Goal: Communication & Community: Answer question/provide support

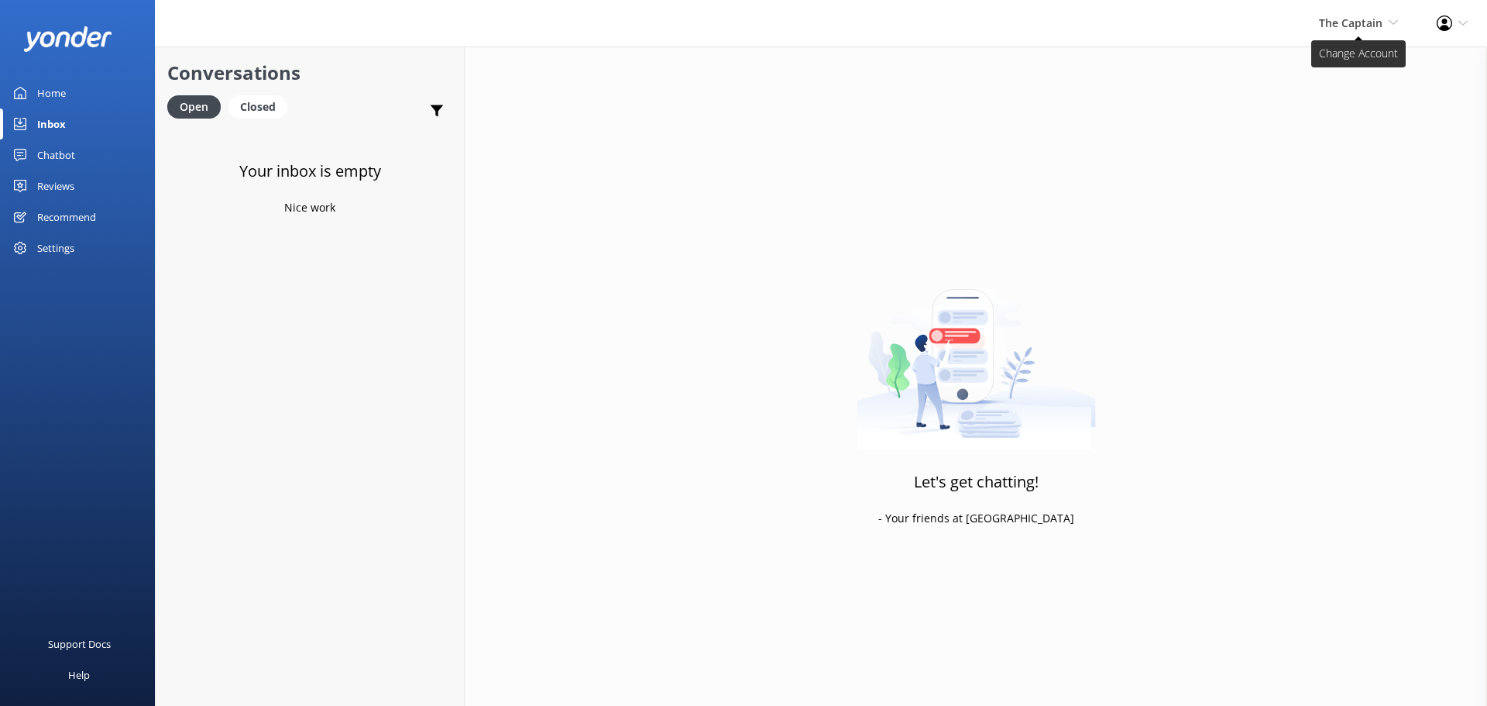
click at [1334, 29] on span "The Captain" at bounding box center [1351, 22] width 64 height 15
click at [1341, 53] on link "De [GEOGRAPHIC_DATA]" at bounding box center [1340, 66] width 155 height 37
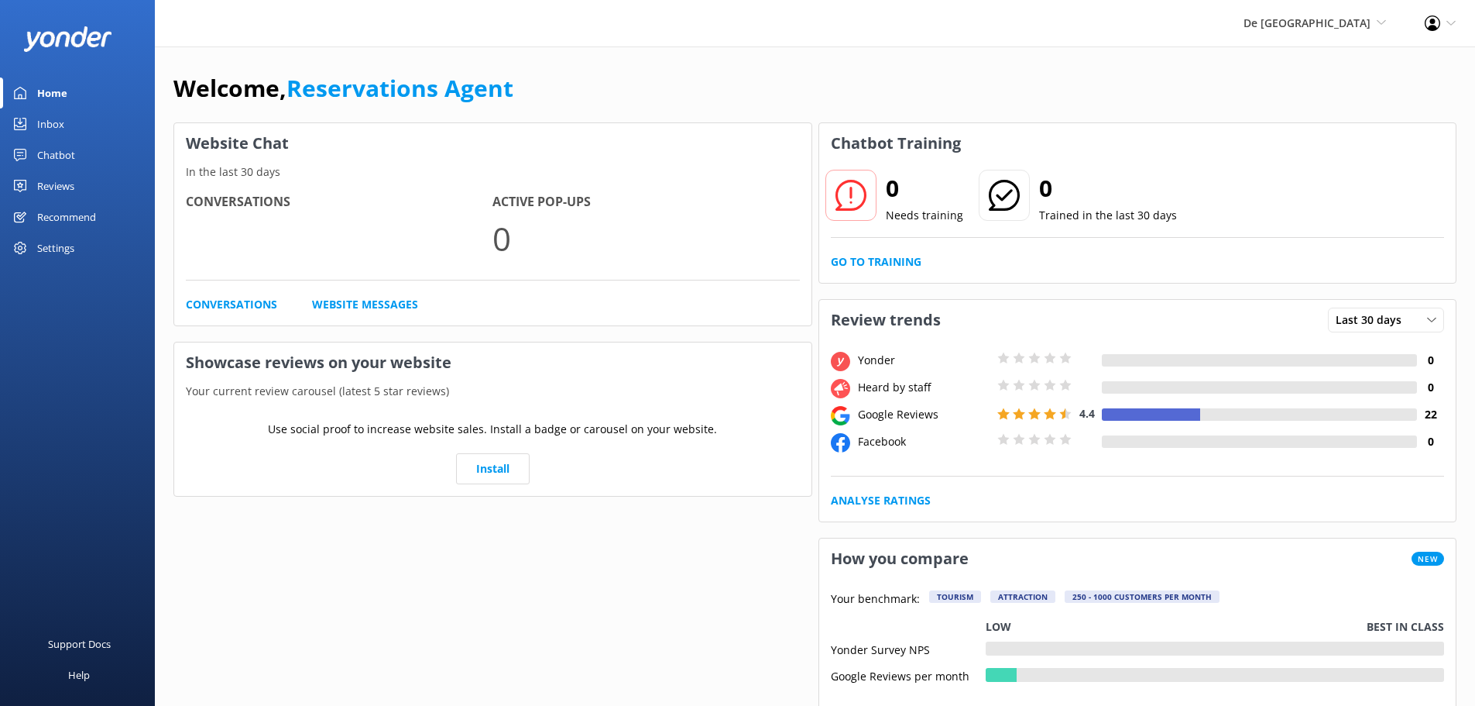
click at [77, 129] on link "Inbox" at bounding box center [77, 123] width 155 height 31
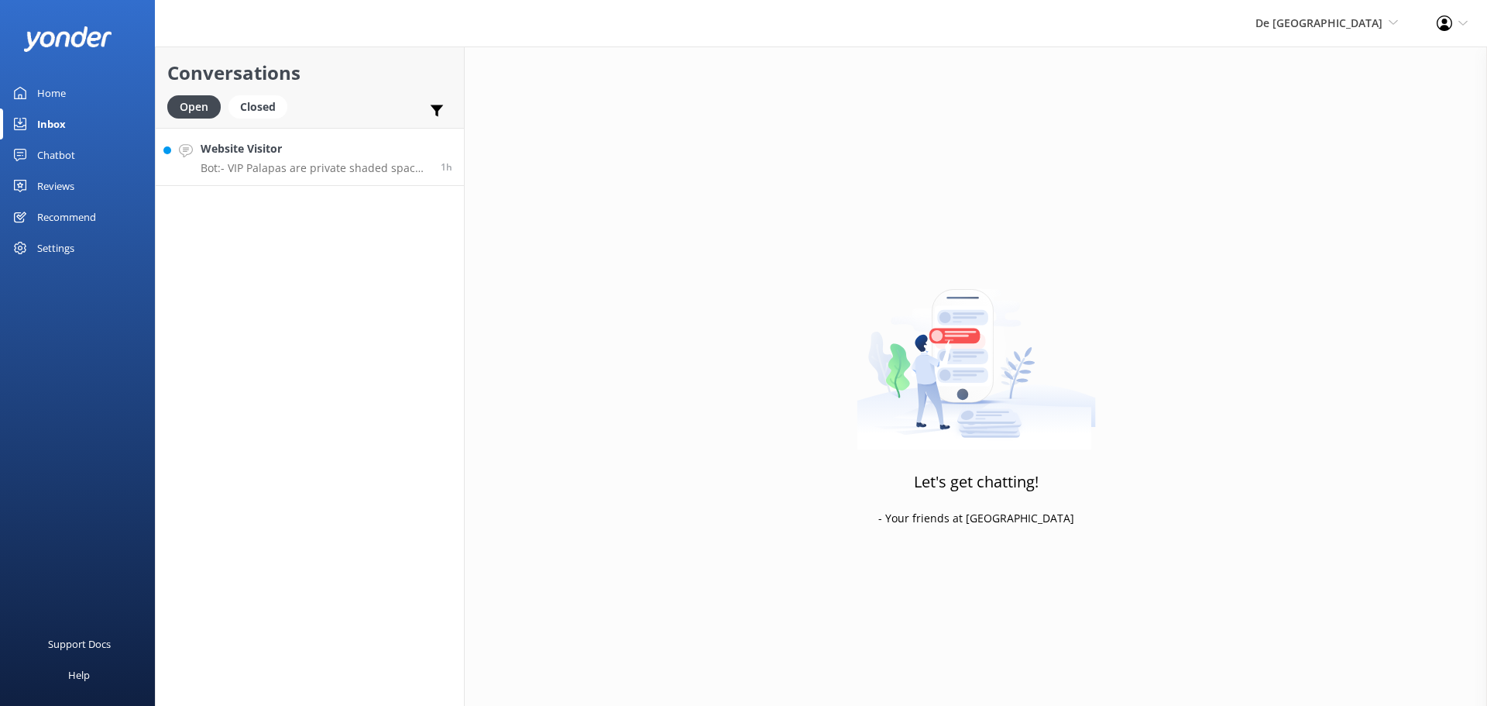
click at [345, 152] on h4 "Website Visitor" at bounding box center [315, 148] width 228 height 17
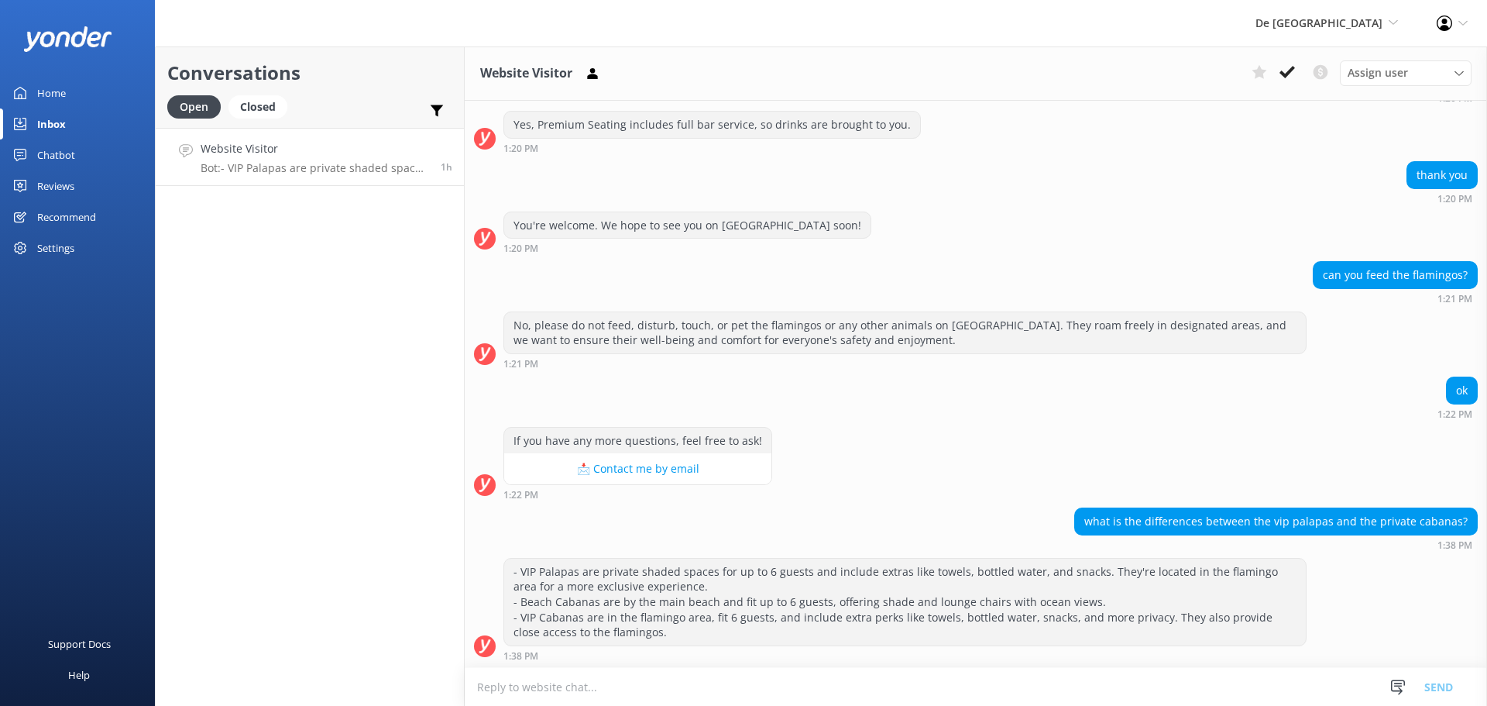
scroll to position [918, 0]
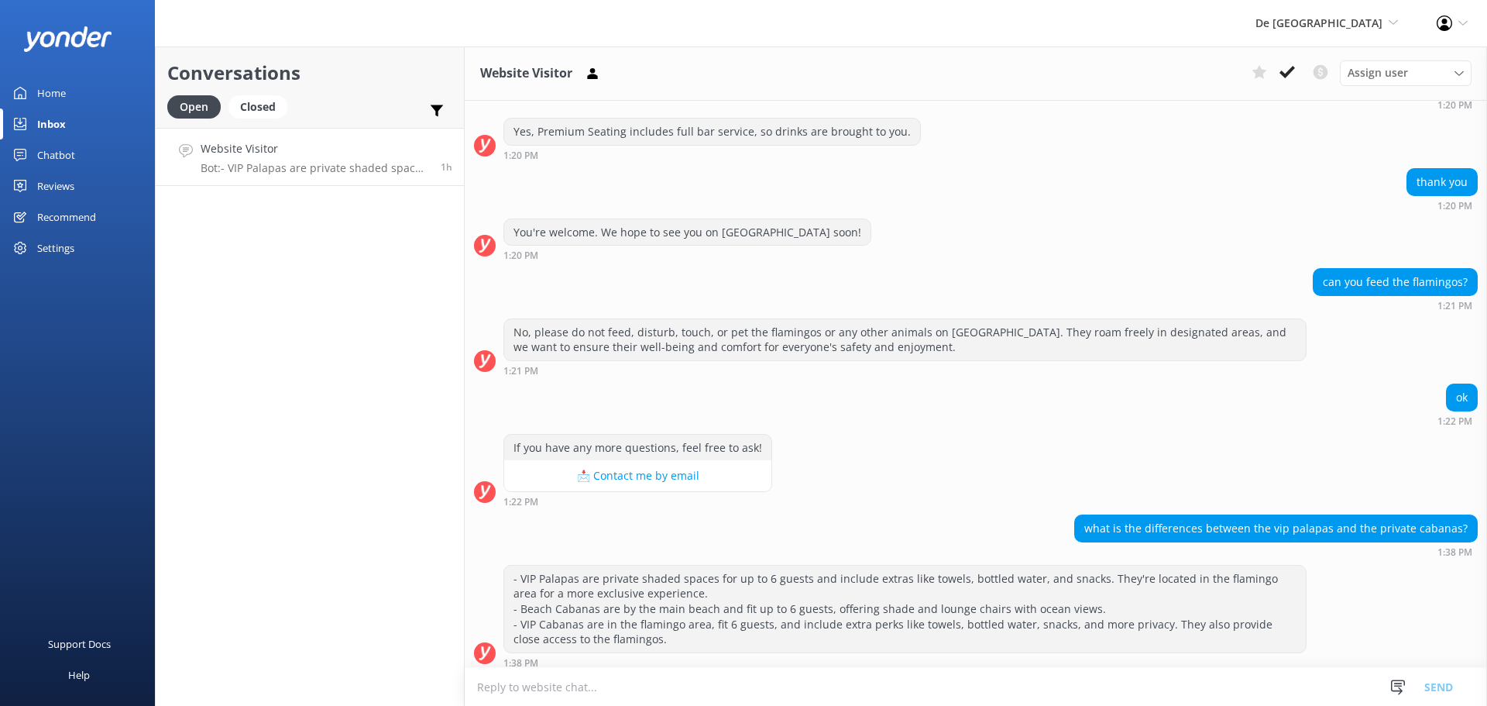
scroll to position [918, 0]
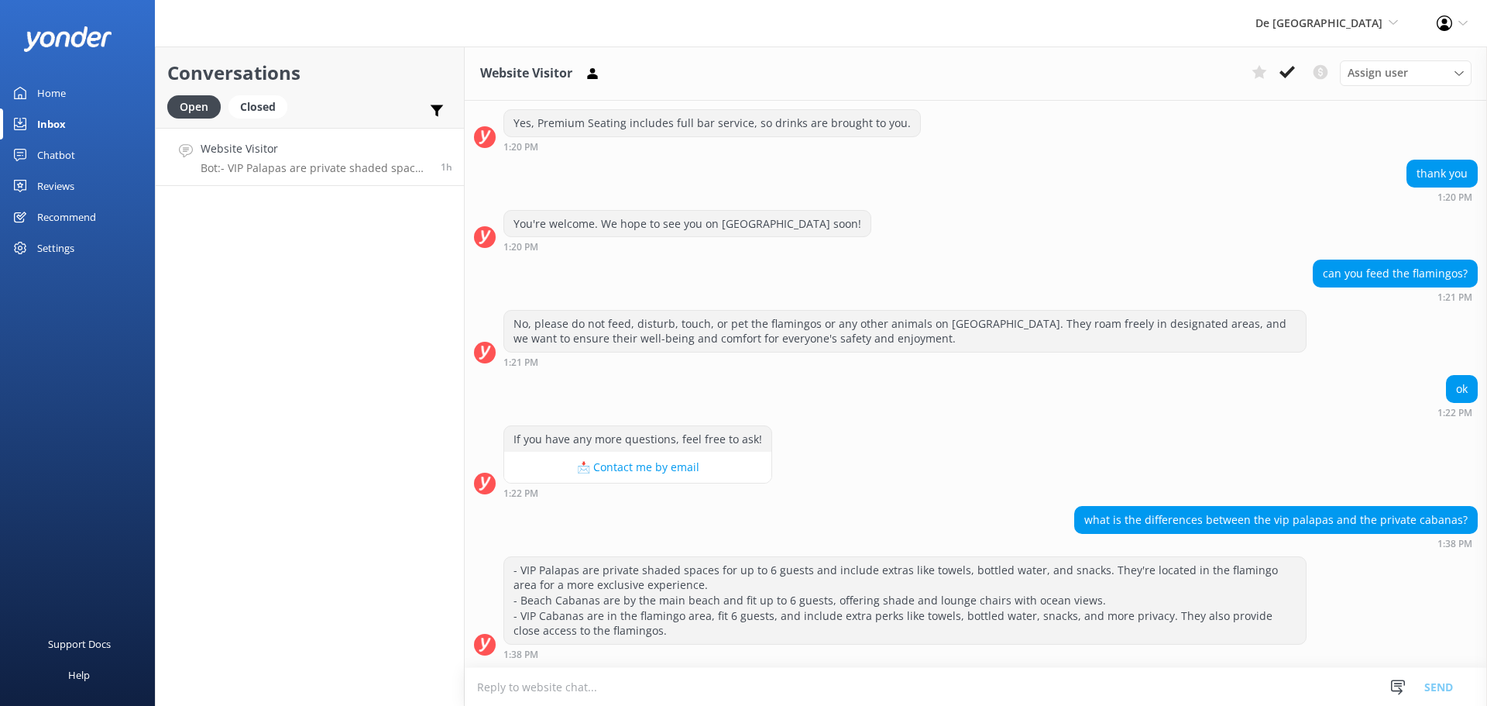
click at [338, 177] on link "Website Visitor Bot: - VIP Palapas are private shaded spaces for up to 6 guests…" at bounding box center [310, 157] width 308 height 58
click at [1289, 78] on icon at bounding box center [1286, 71] width 15 height 15
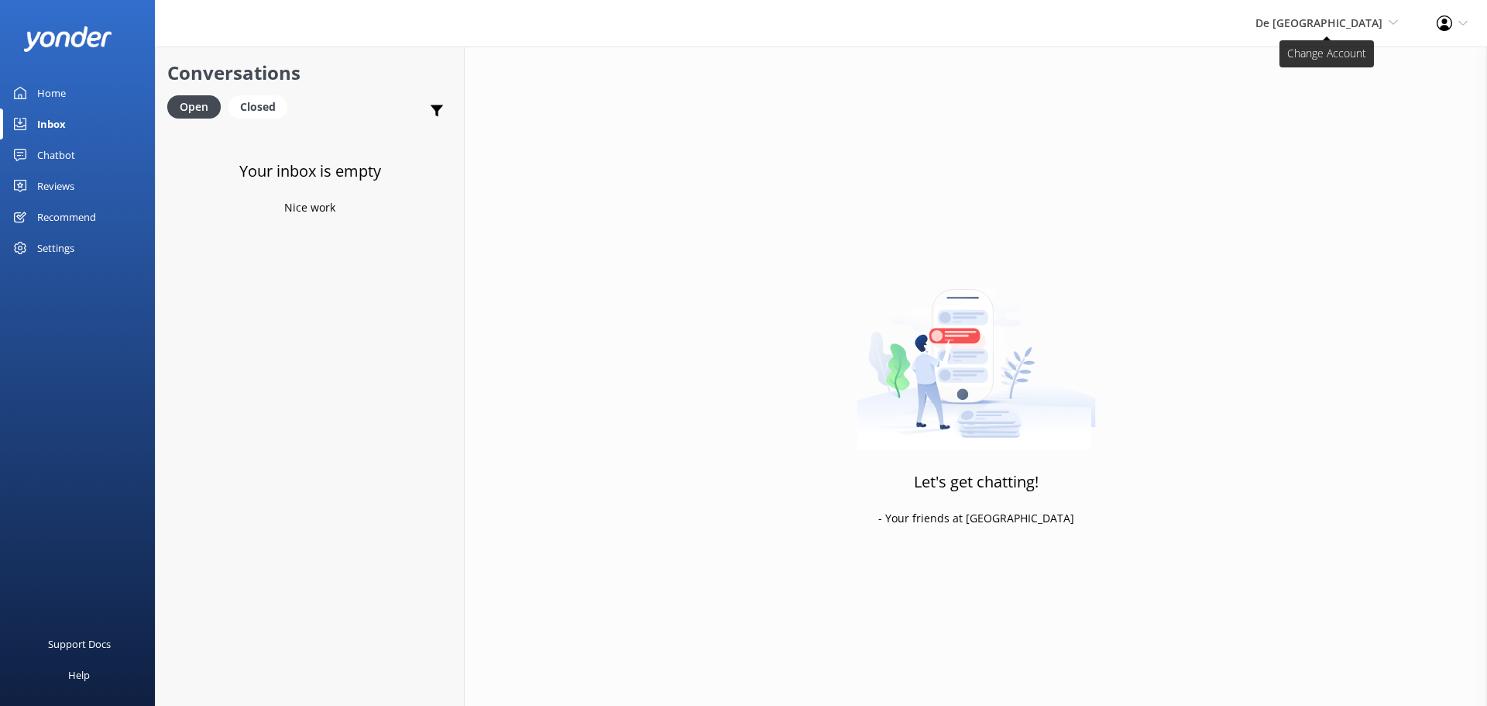
click at [1341, 20] on span "De [GEOGRAPHIC_DATA]" at bounding box center [1318, 22] width 127 height 15
click at [1336, 93] on link "Aruba's Activities Expert" at bounding box center [1340, 103] width 155 height 37
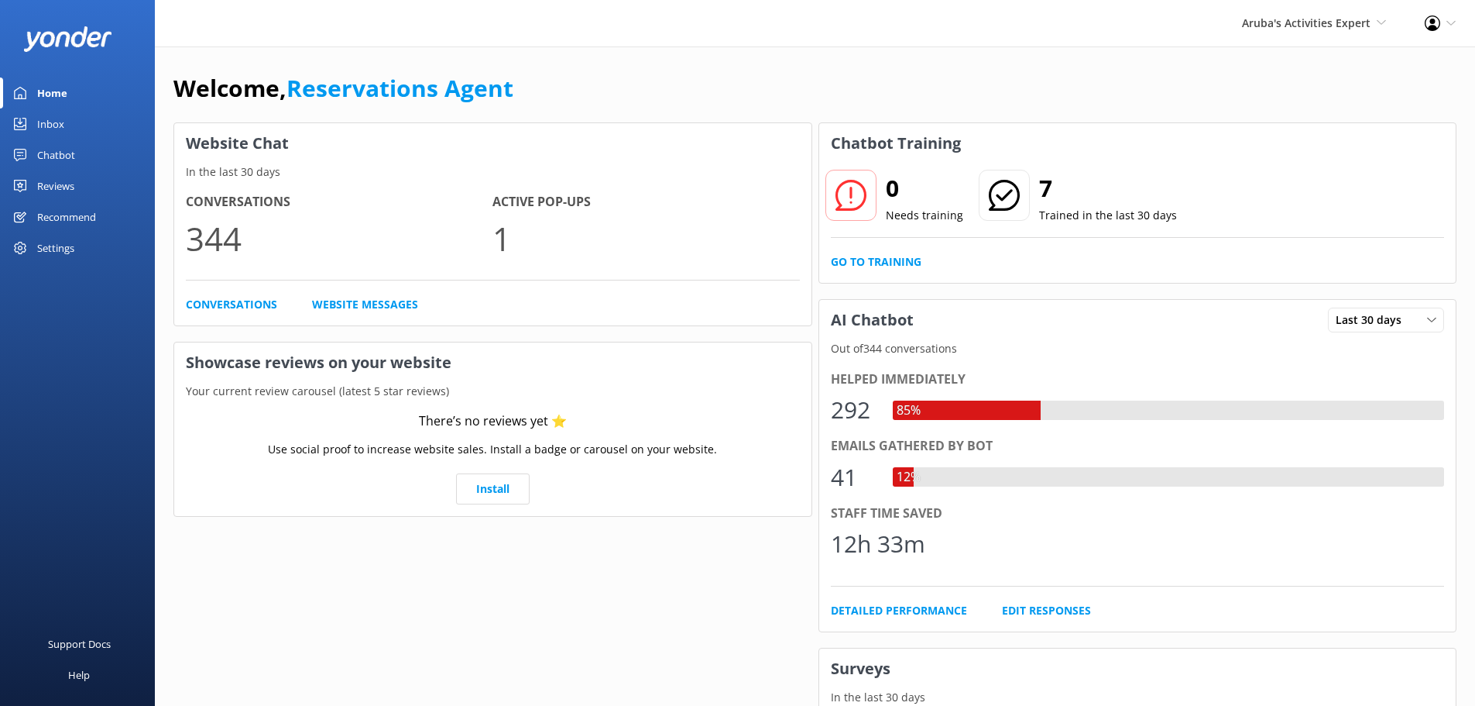
click at [80, 119] on link "Inbox" at bounding box center [77, 123] width 155 height 31
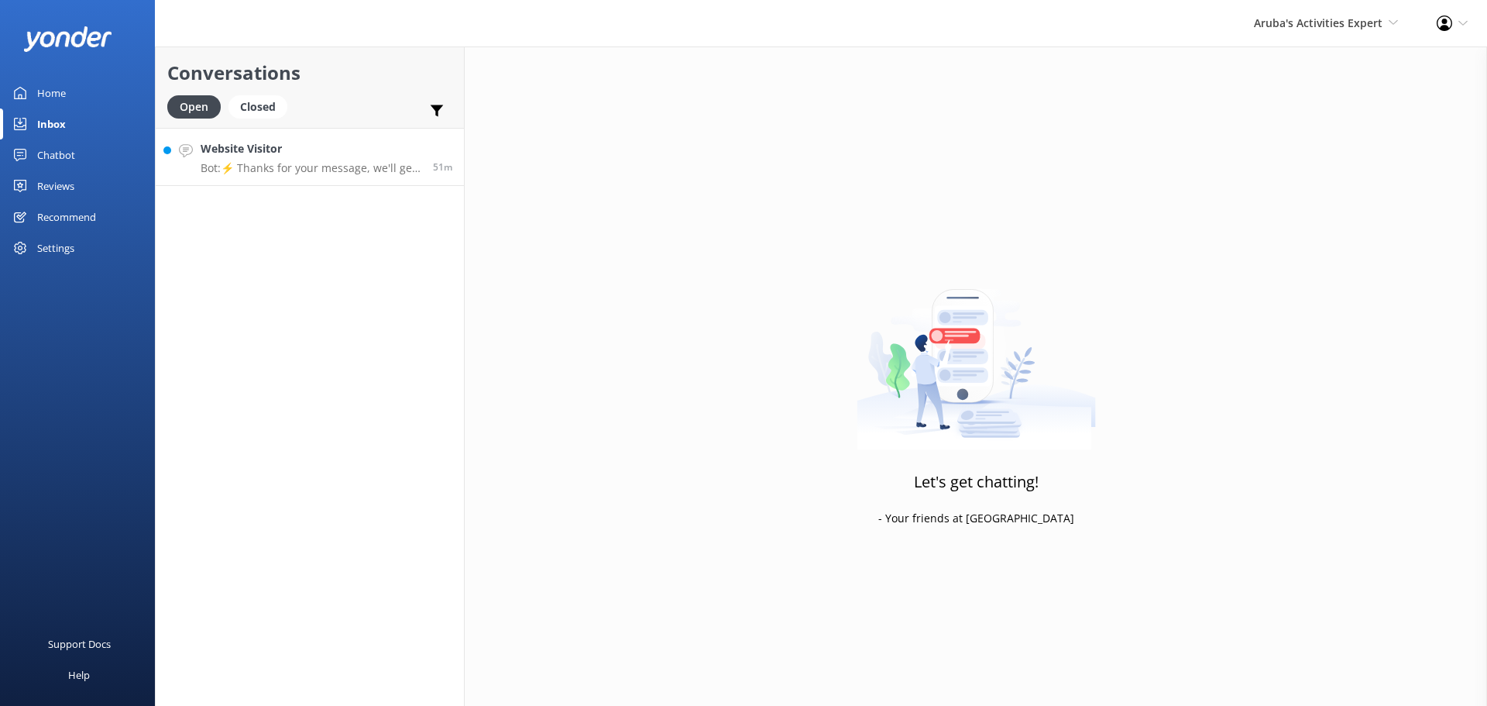
click at [304, 170] on p "Bot: ⚡ Thanks for your message, we'll get back to you as soon as we can." at bounding box center [311, 168] width 221 height 14
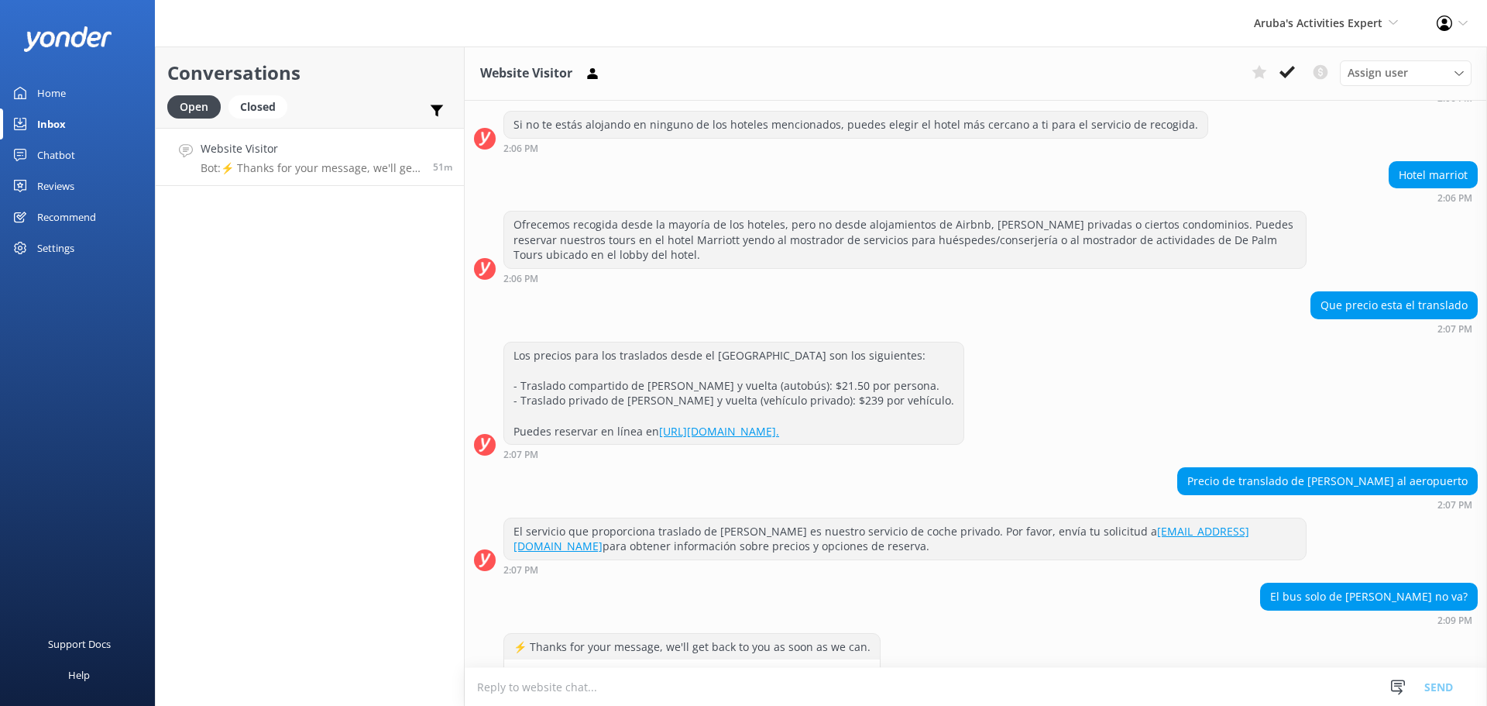
scroll to position [663, 0]
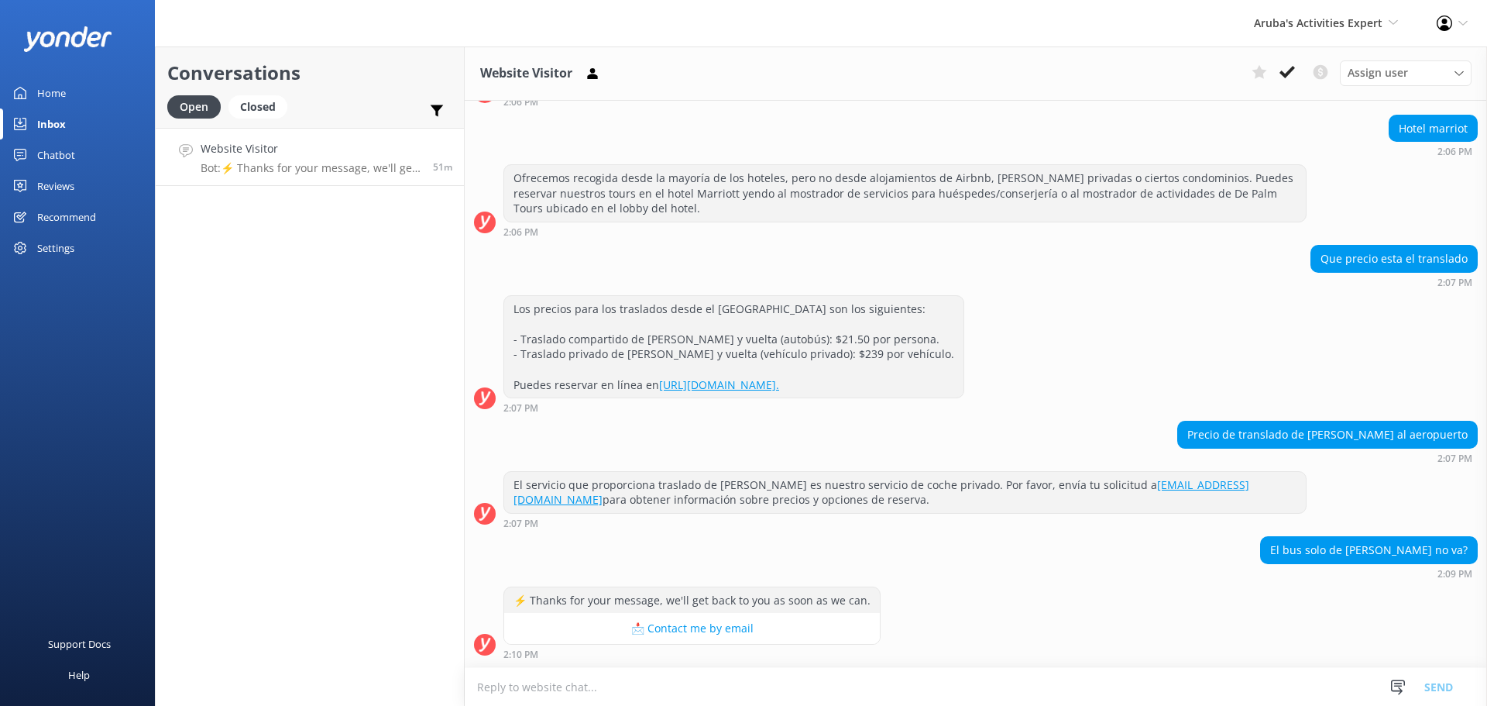
click at [979, 685] on textarea at bounding box center [976, 687] width 1022 height 38
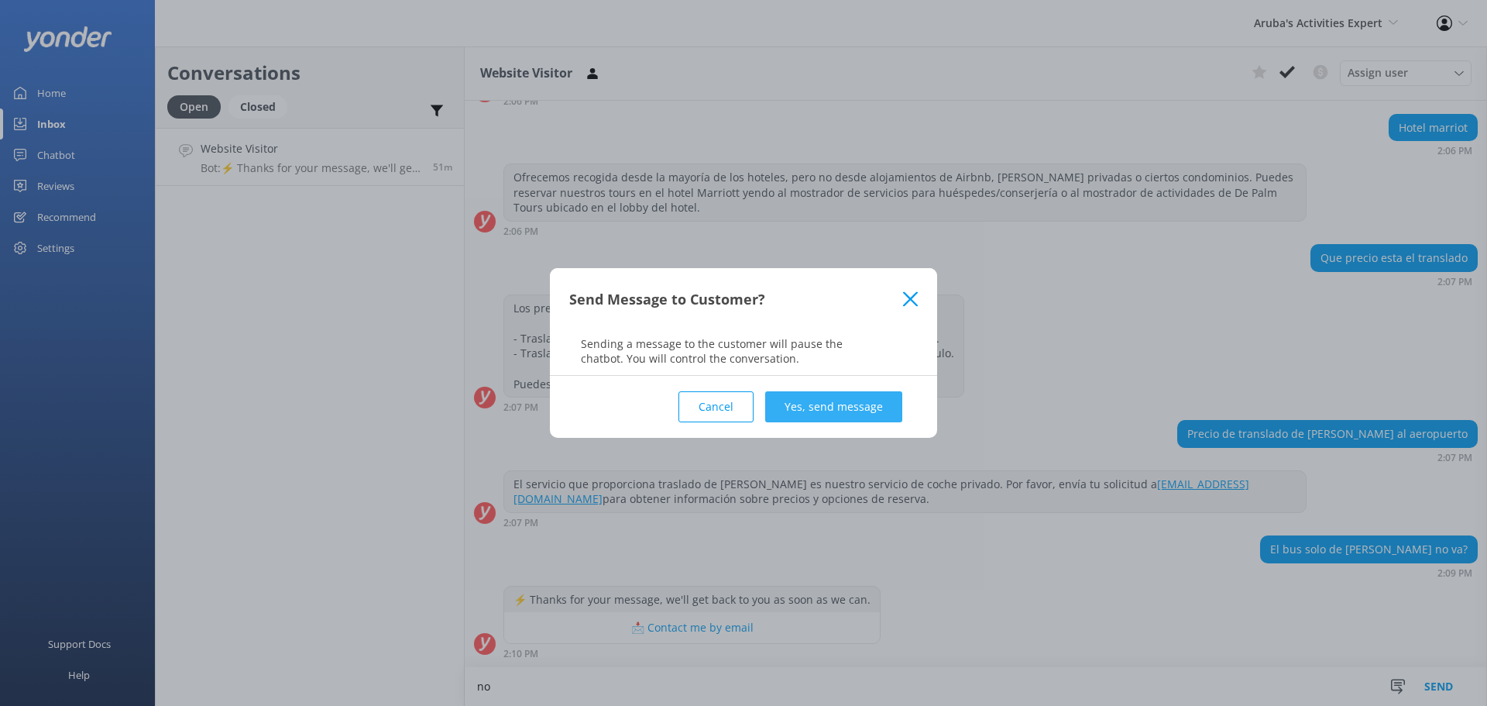
type textarea "no"
click at [867, 412] on button "Yes, send message" at bounding box center [833, 406] width 137 height 31
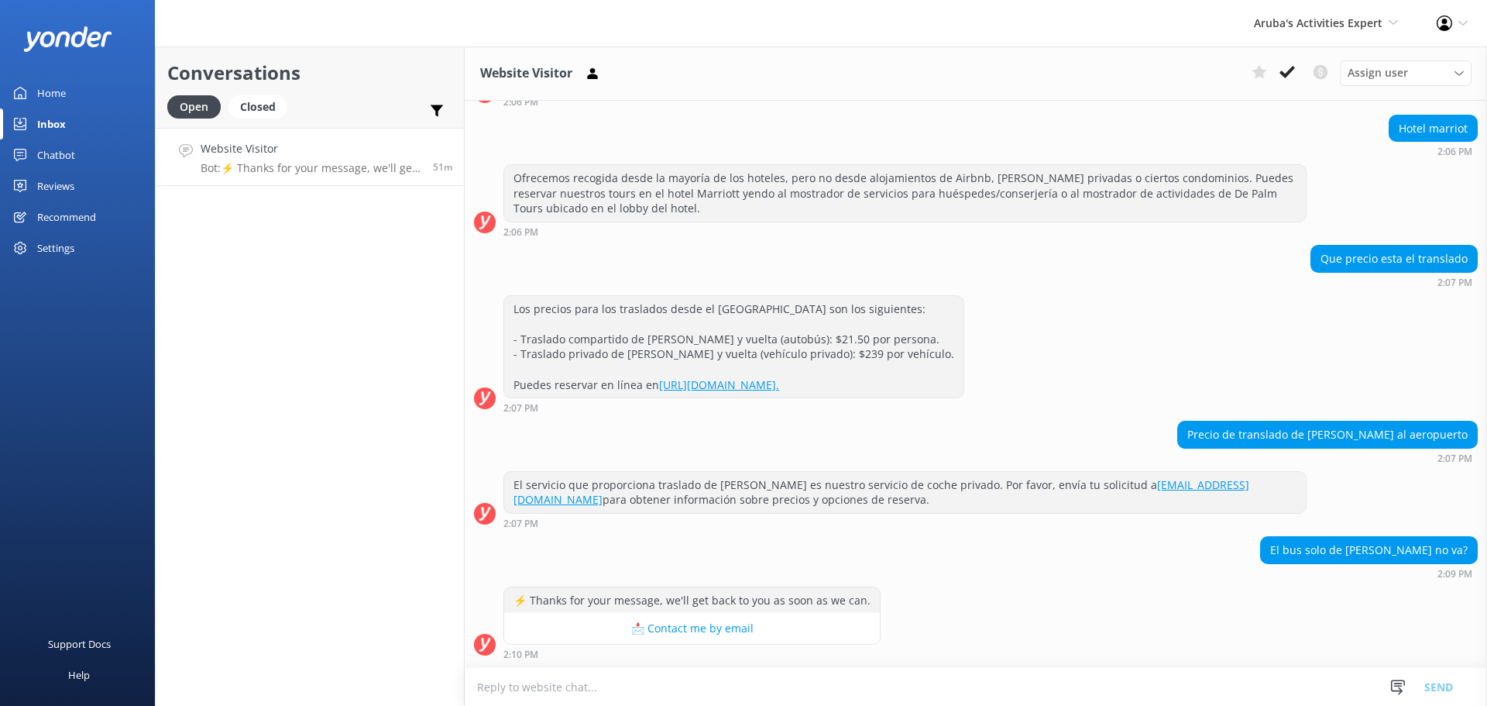
scroll to position [663, 0]
click at [1283, 60] on button at bounding box center [1287, 71] width 28 height 23
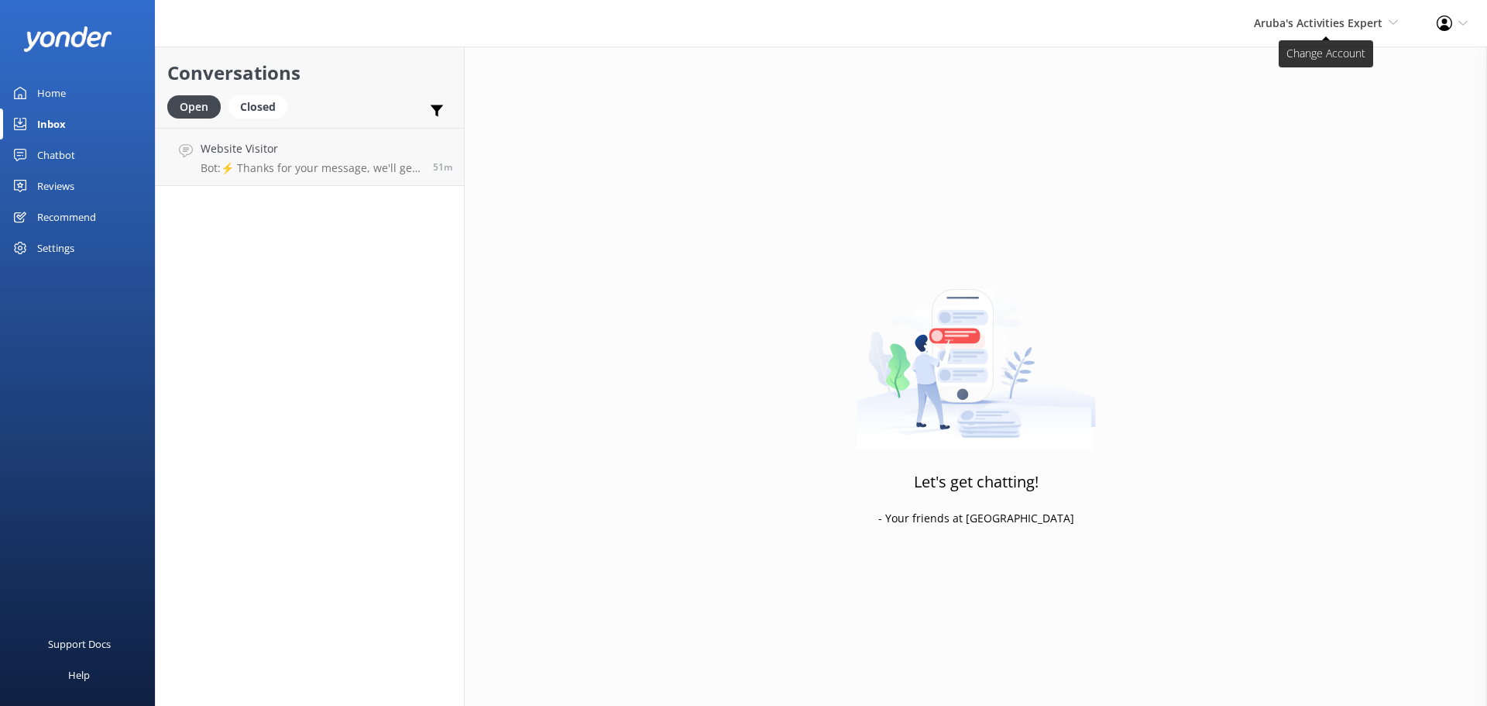
click at [1320, 27] on span "Aruba's Activities Expert" at bounding box center [1318, 22] width 129 height 15
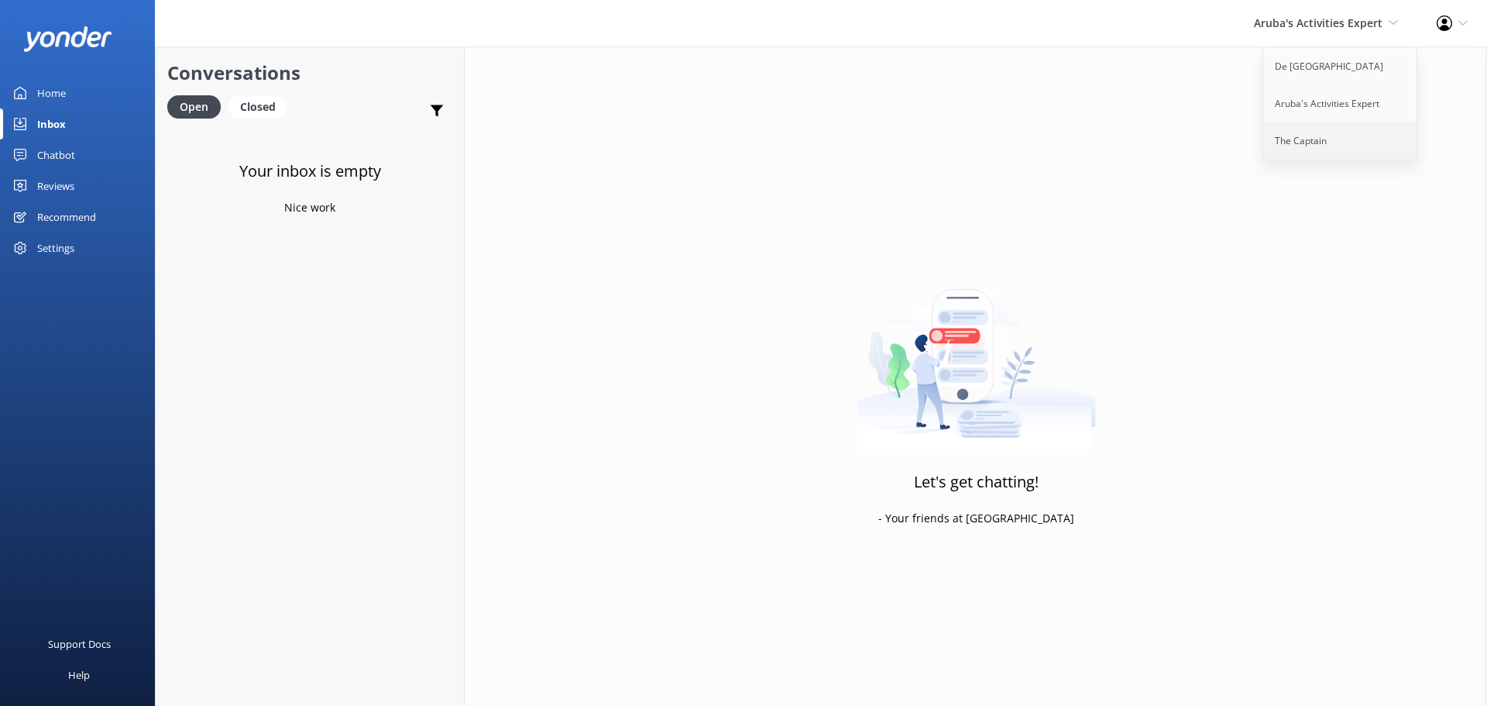
click at [1304, 132] on link "The Captain" at bounding box center [1340, 140] width 155 height 37
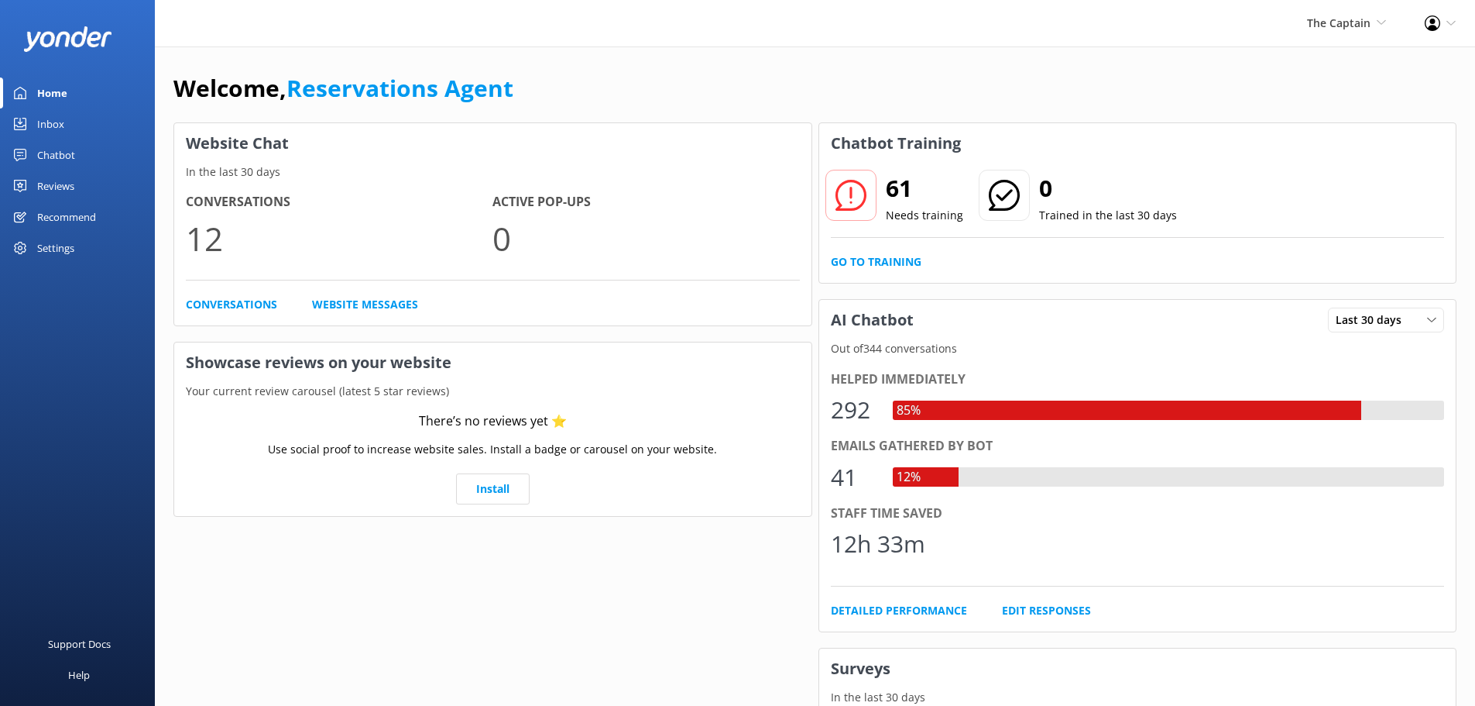
click at [74, 125] on link "Inbox" at bounding box center [77, 123] width 155 height 31
